Goal: Information Seeking & Learning: Learn about a topic

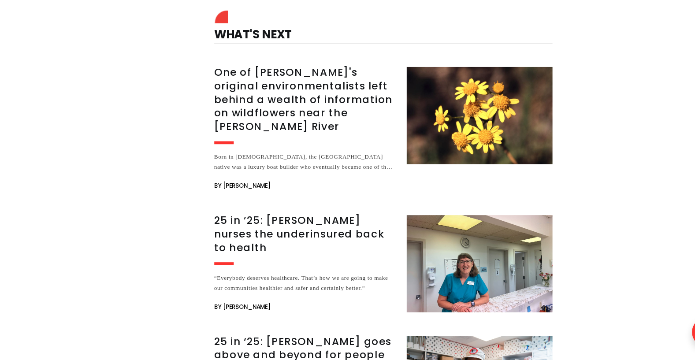
scroll to position [2144, 0]
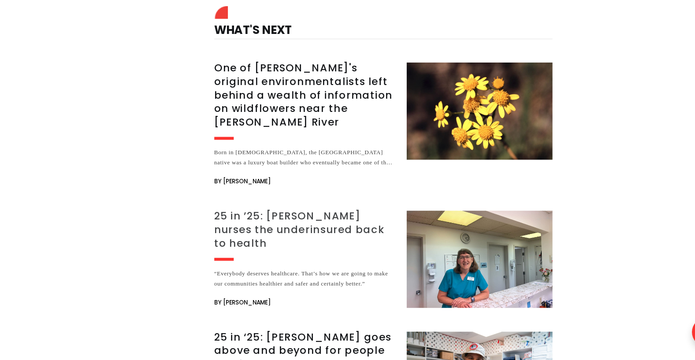
click at [265, 223] on h3 "25 in ’25: [PERSON_NAME] nurses the underinsured back to health" at bounding box center [276, 241] width 164 height 37
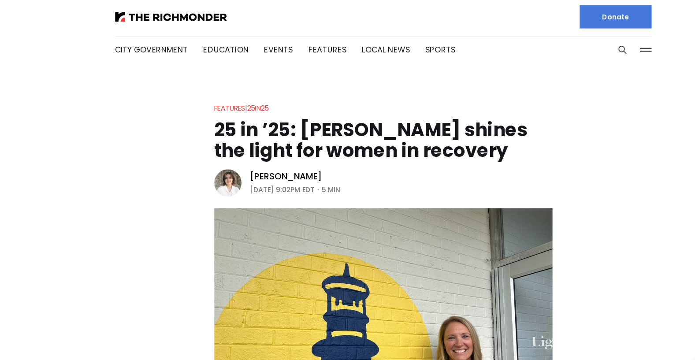
scroll to position [0, 0]
